Goal: Transaction & Acquisition: Subscribe to service/newsletter

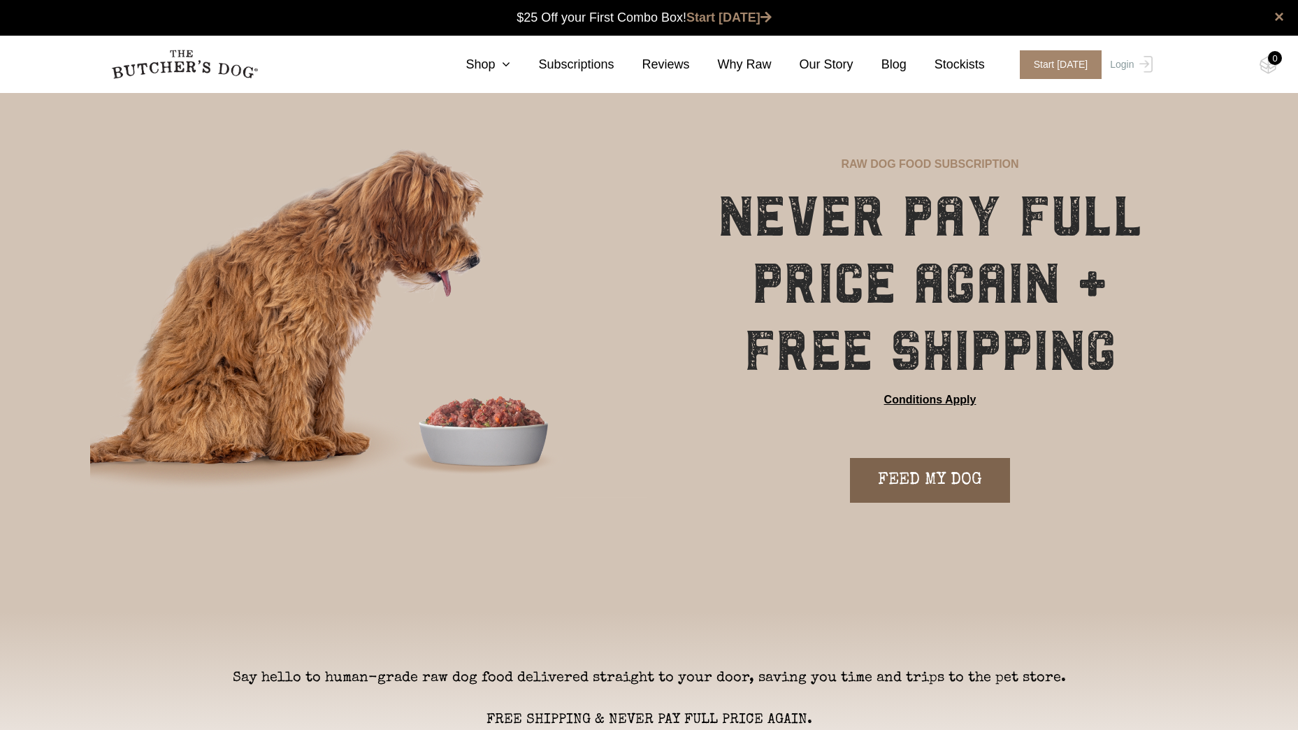
click at [907, 477] on link "FEED MY DOG" at bounding box center [930, 480] width 160 height 45
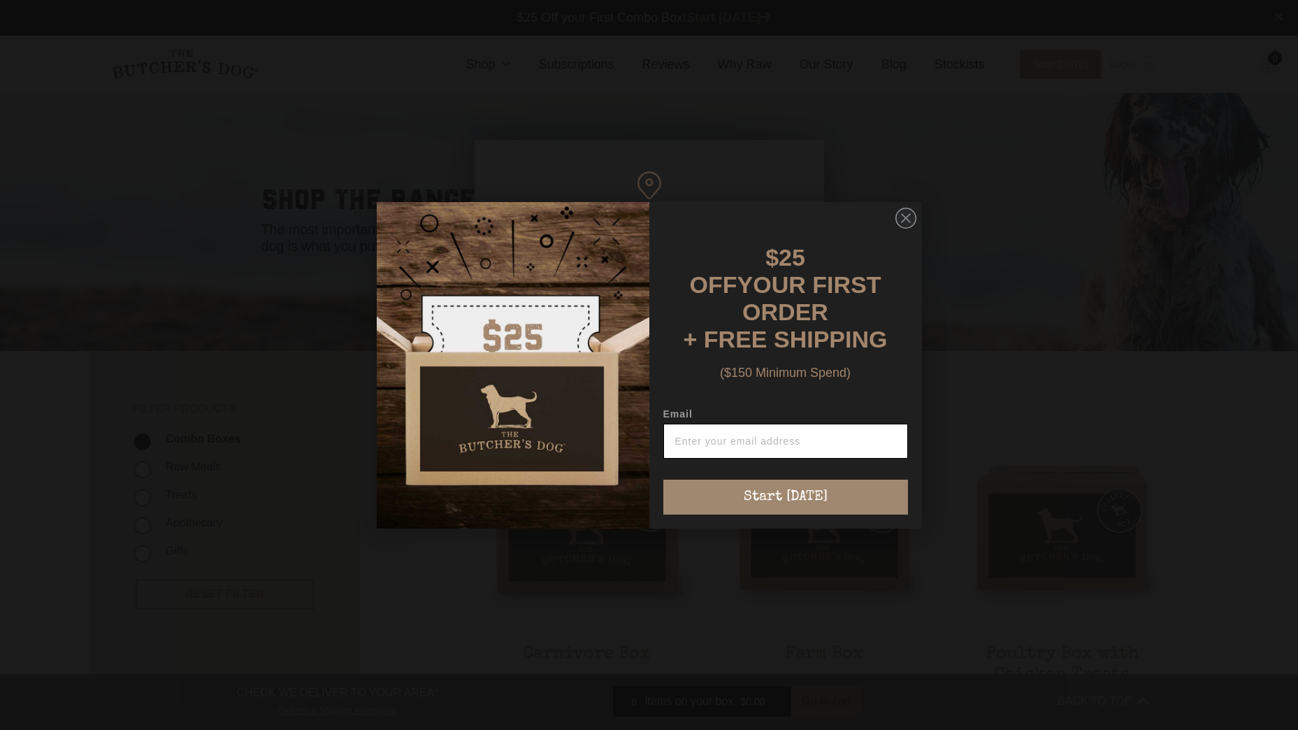
click at [862, 424] on input "Email" at bounding box center [785, 441] width 245 height 35
type input "abbieheaslip@icloud.com"
click at [823, 468] on div "$25 OFF YOUR FIRST ORDER + FREE SHIPPING ($150 Minimum Spend) Email abbieheasli…" at bounding box center [778, 365] width 259 height 299
drag, startPoint x: 823, startPoint y: 468, endPoint x: 823, endPoint y: 480, distance: 11.9
click at [823, 480] on button "Start [DATE]" at bounding box center [785, 497] width 245 height 35
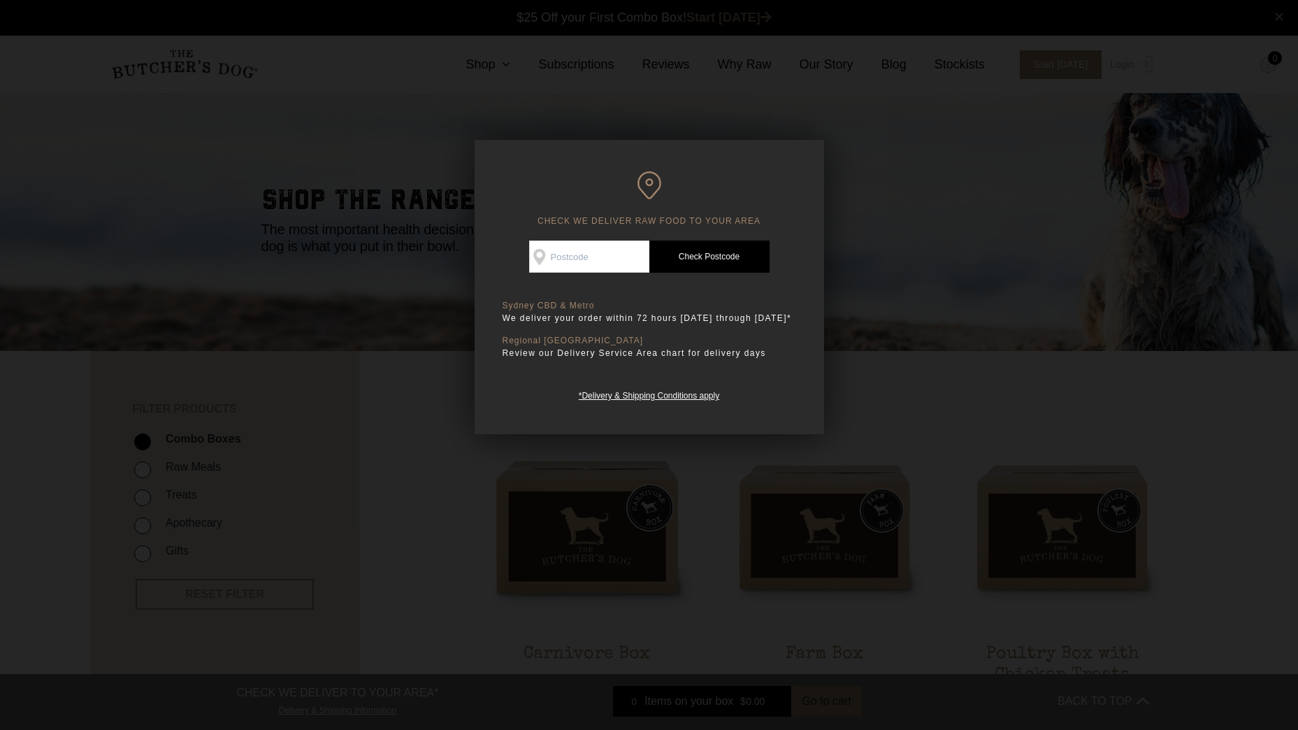
click at [851, 376] on div at bounding box center [649, 365] width 1298 height 730
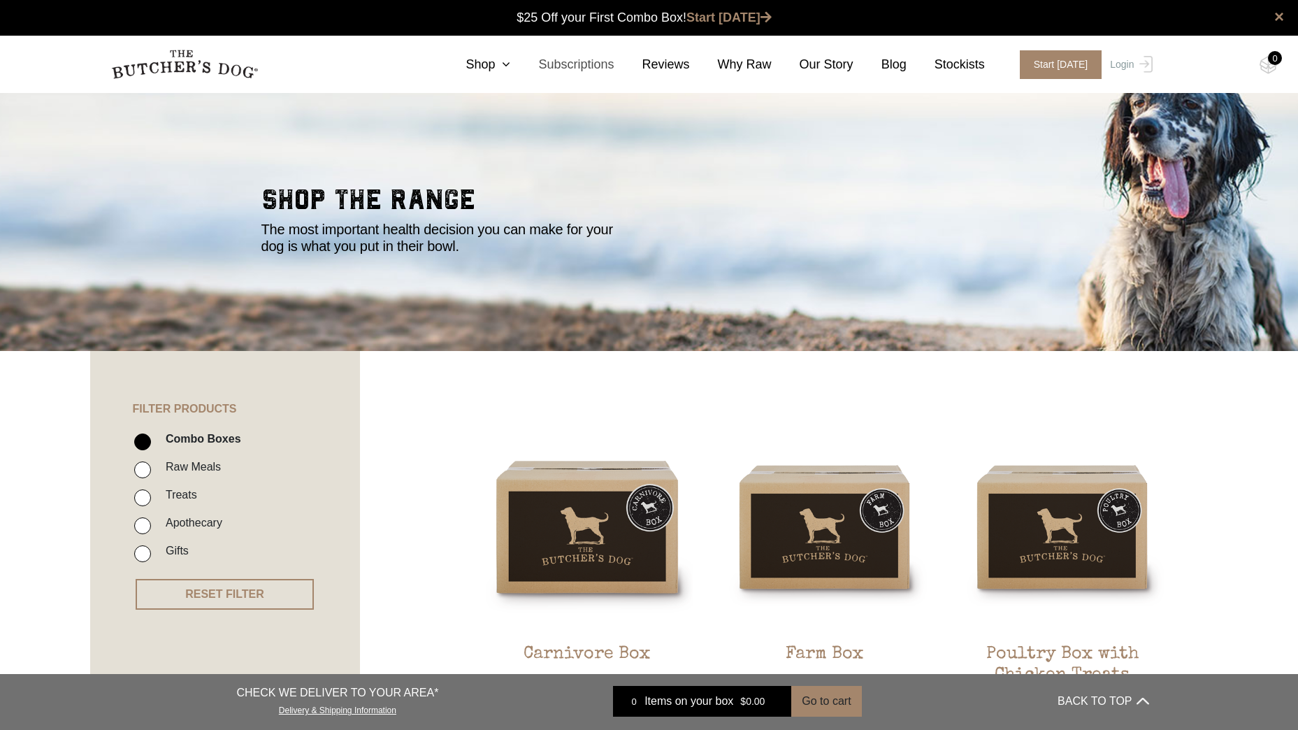
click at [583, 66] on link "Subscriptions" at bounding box center [561, 64] width 103 height 19
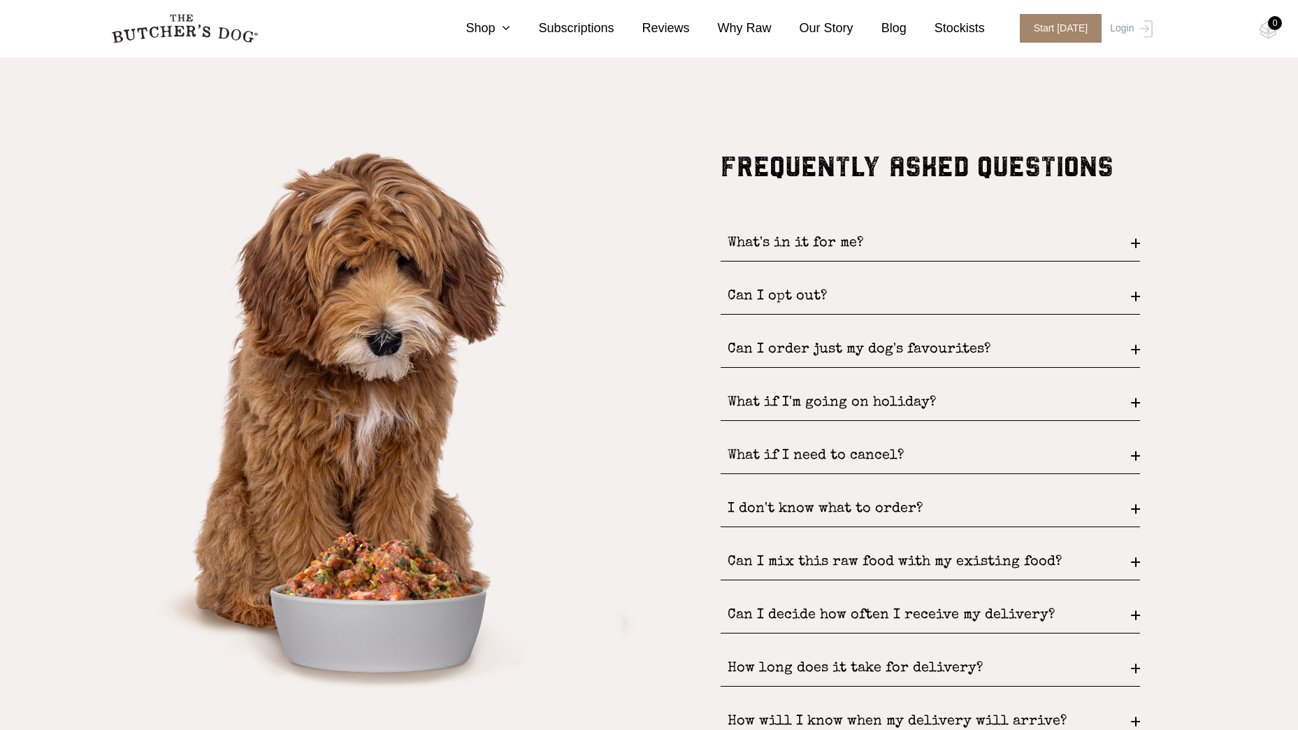
scroll to position [1818, 0]
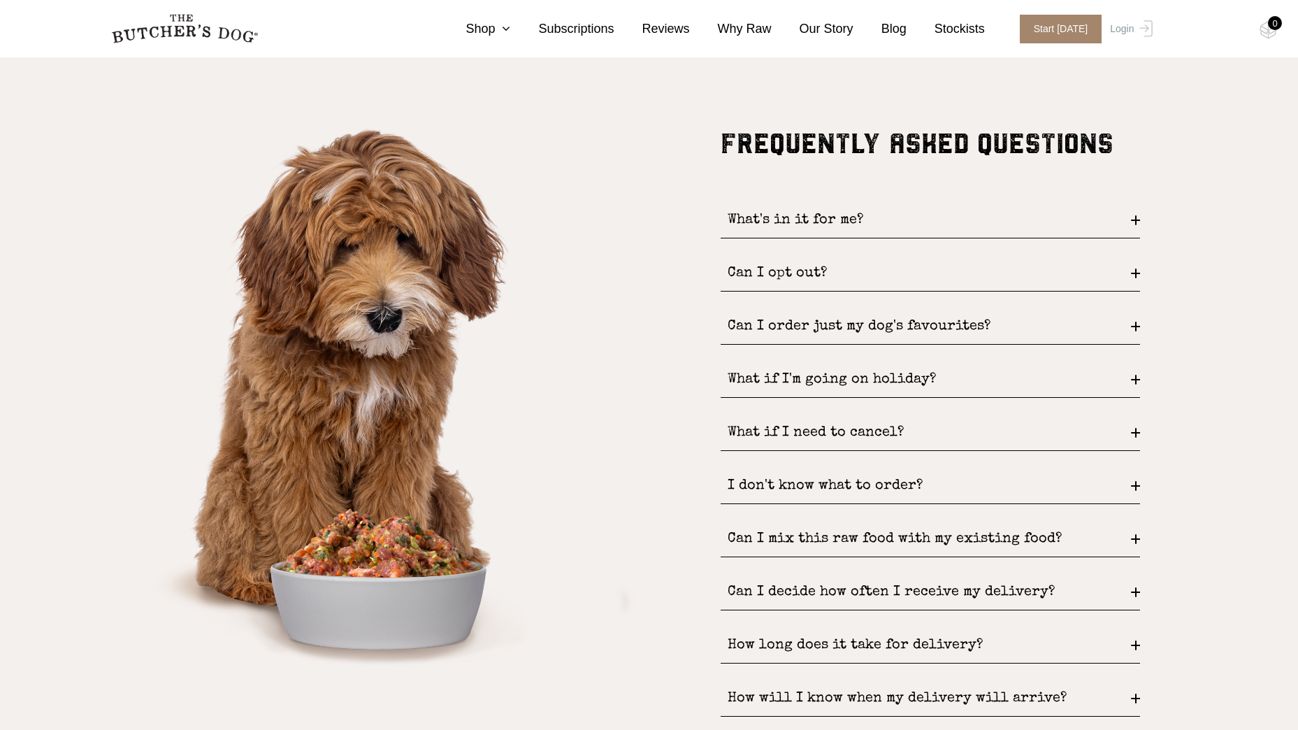
click at [877, 338] on div "Can I order just my dog's favourites?" at bounding box center [930, 327] width 419 height 36
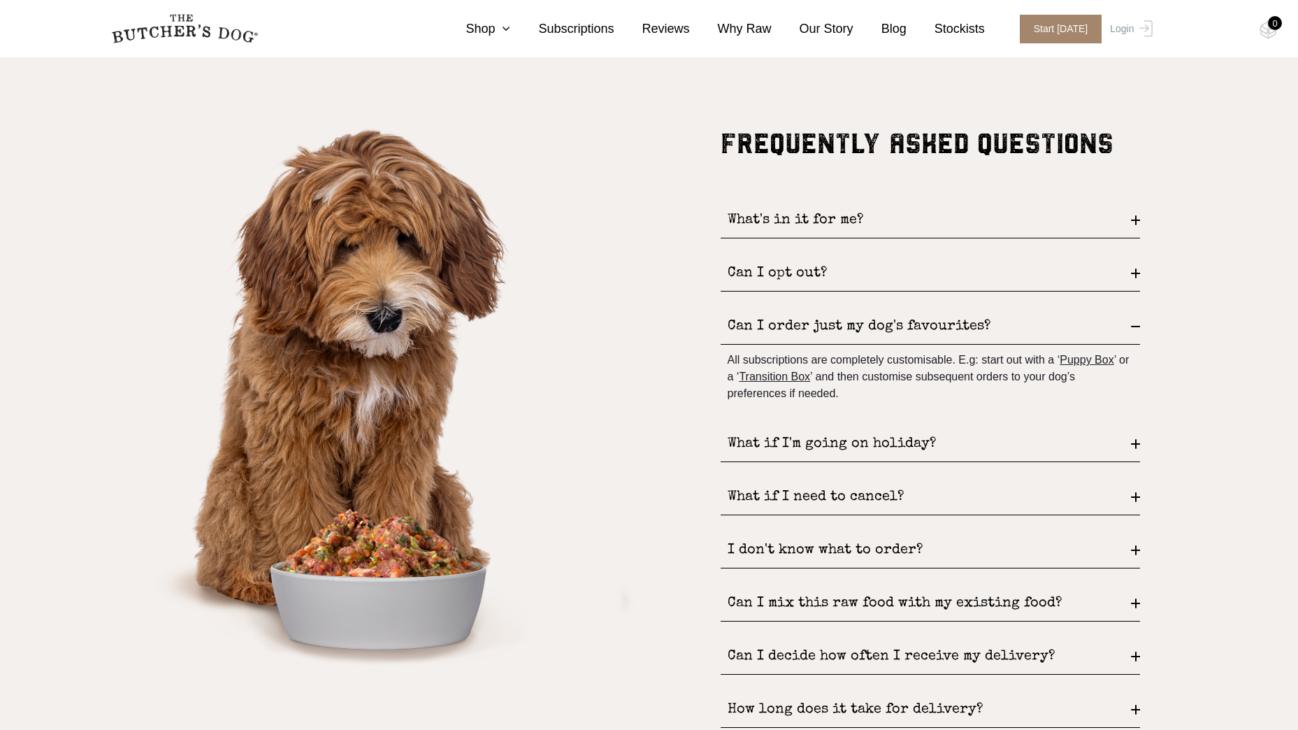
click at [882, 331] on div "Can I order just my dog's favourites?" at bounding box center [930, 327] width 419 height 36
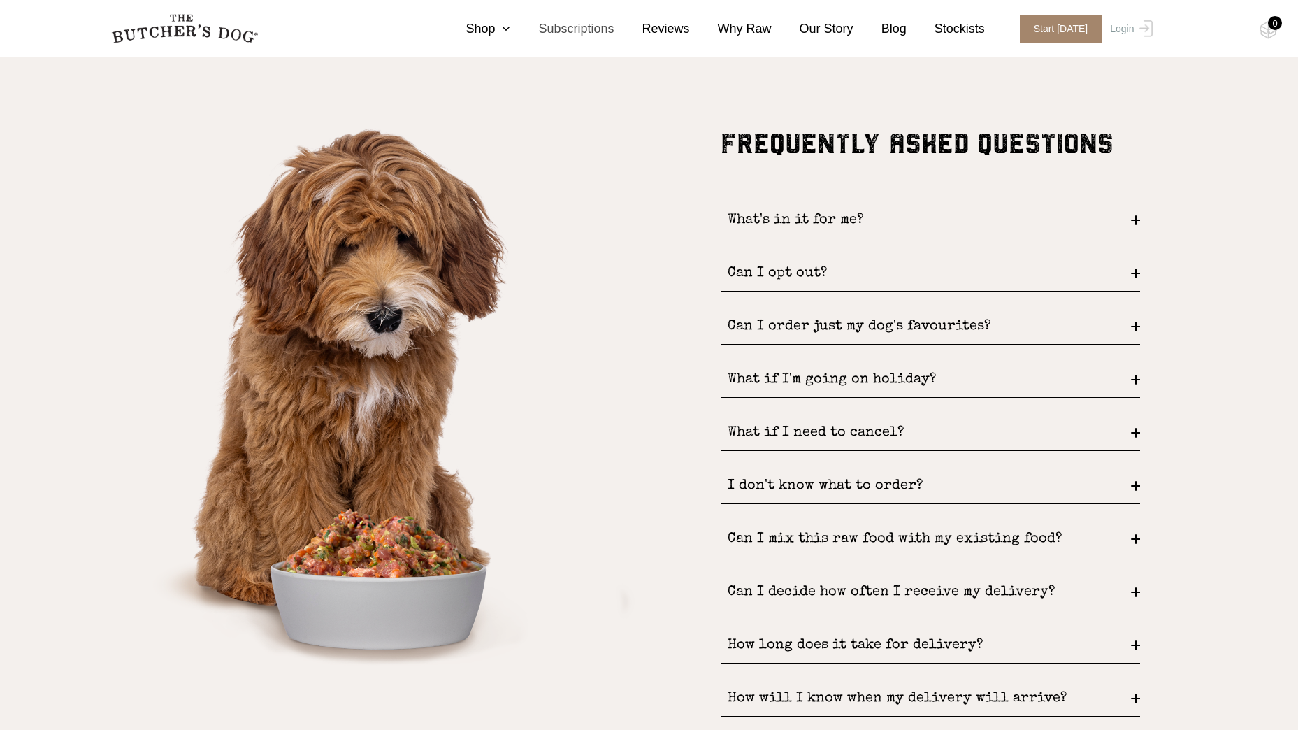
click at [561, 32] on link "Subscriptions" at bounding box center [561, 29] width 103 height 19
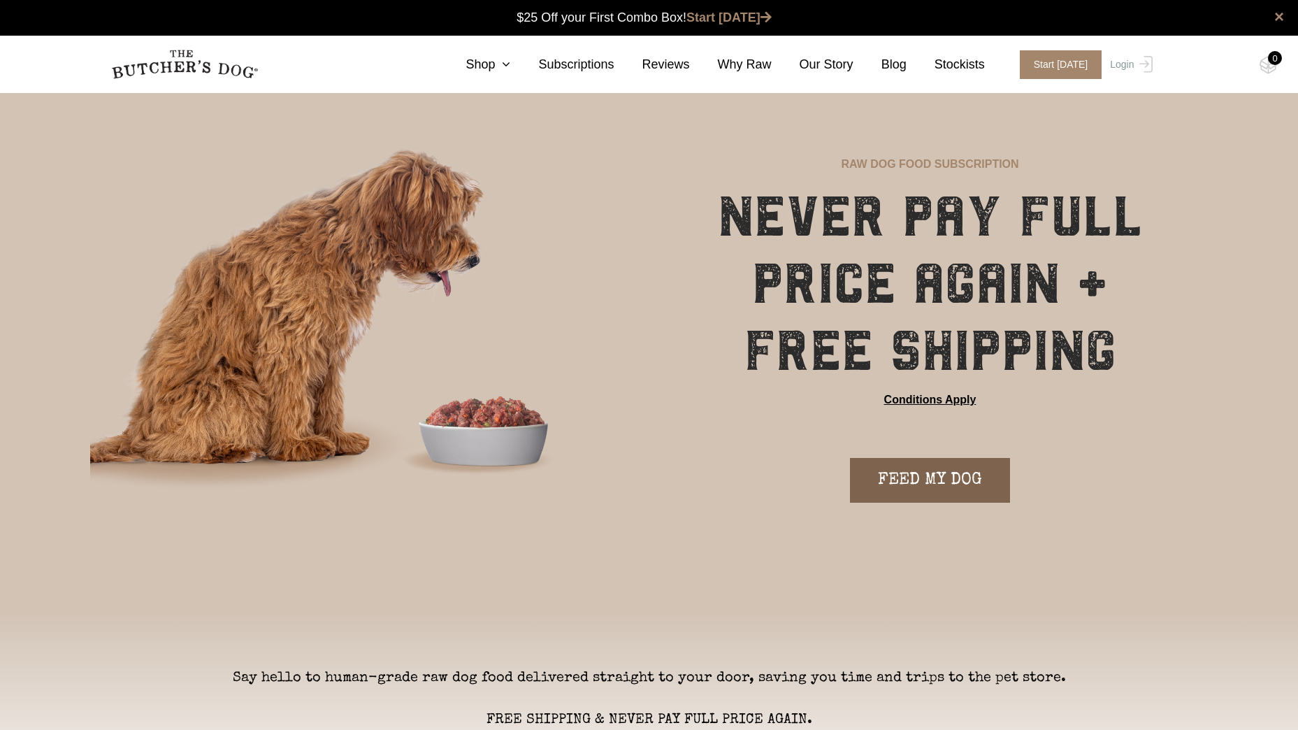
click at [954, 475] on link "FEED MY DOG" at bounding box center [930, 480] width 160 height 45
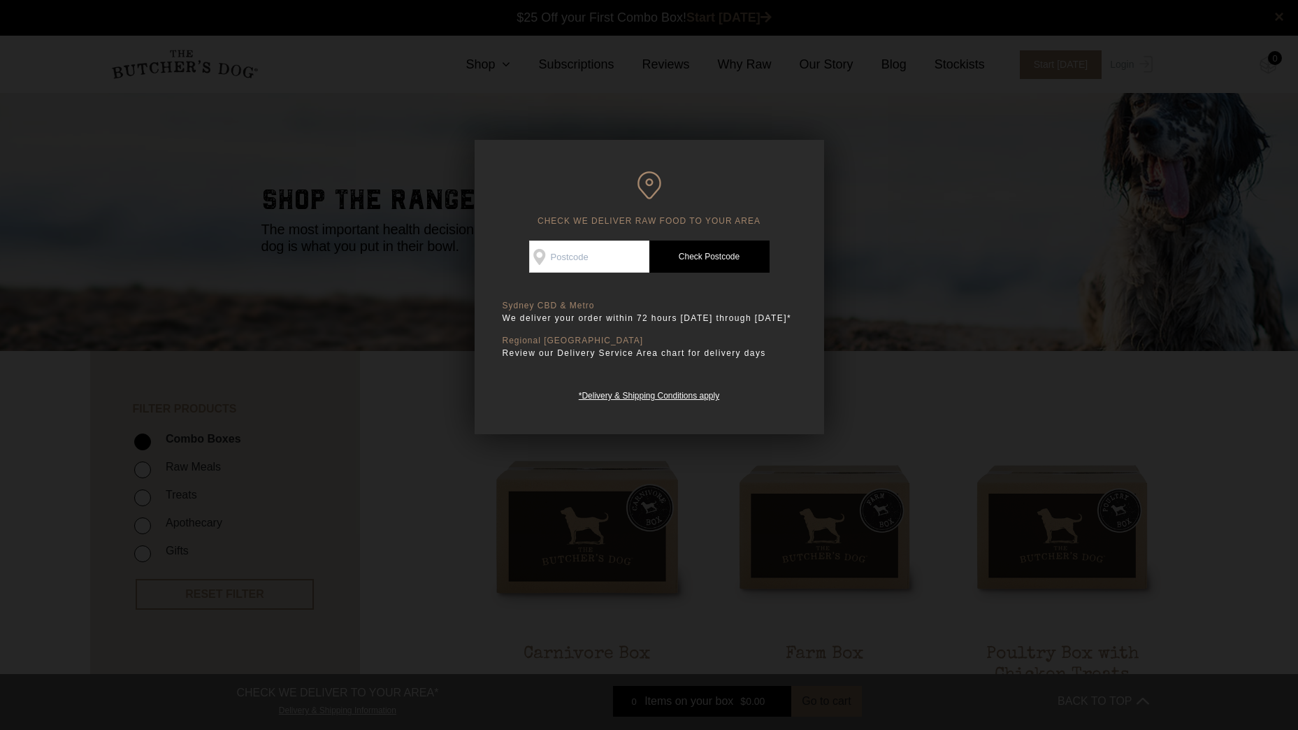
click at [617, 237] on div "CHECK WE DELIVER RAW FOOD TO YOUR AREA Good news! We deliver to your area Check…" at bounding box center [650, 287] width 350 height 294
click at [616, 247] on input "Check Availability At" at bounding box center [589, 256] width 120 height 32
type input "4500"
click at [684, 254] on link "Check Postcode" at bounding box center [709, 256] width 120 height 32
